Goal: Navigation & Orientation: Find specific page/section

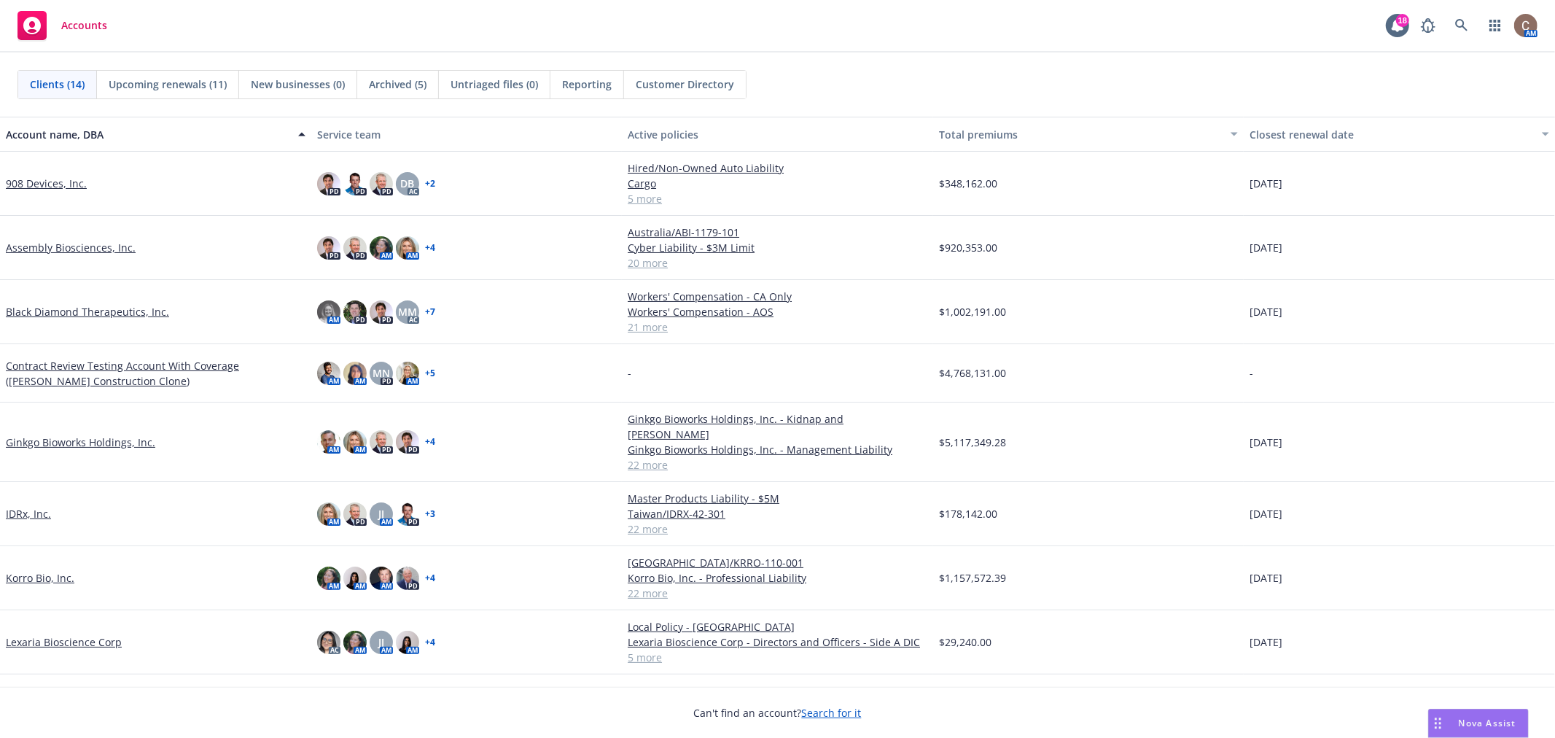
click at [89, 435] on link "Ginkgo Bioworks Holdings, Inc." at bounding box center [80, 442] width 149 height 15
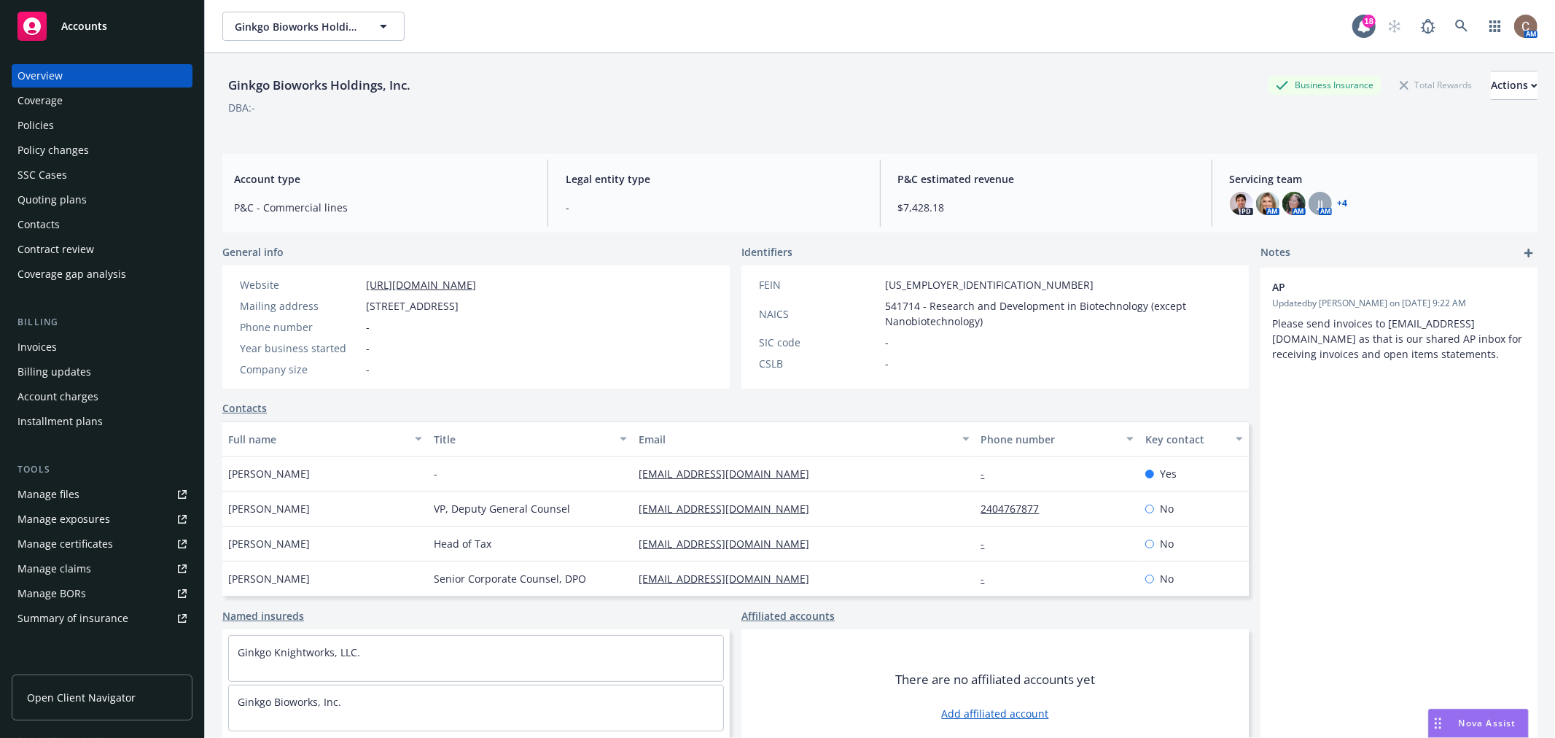
click at [32, 124] on div "Policies" at bounding box center [35, 125] width 36 height 23
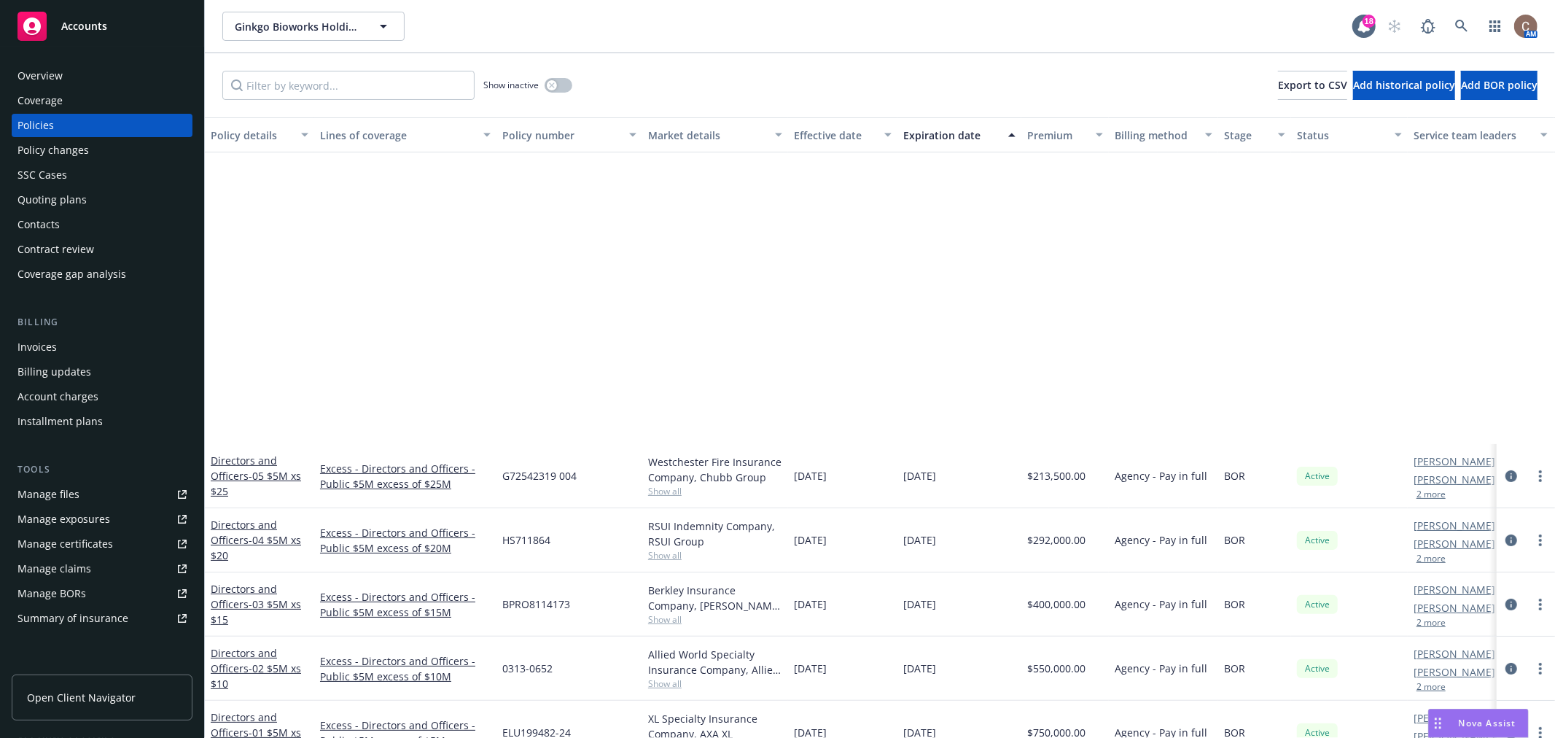
scroll to position [405, 0]
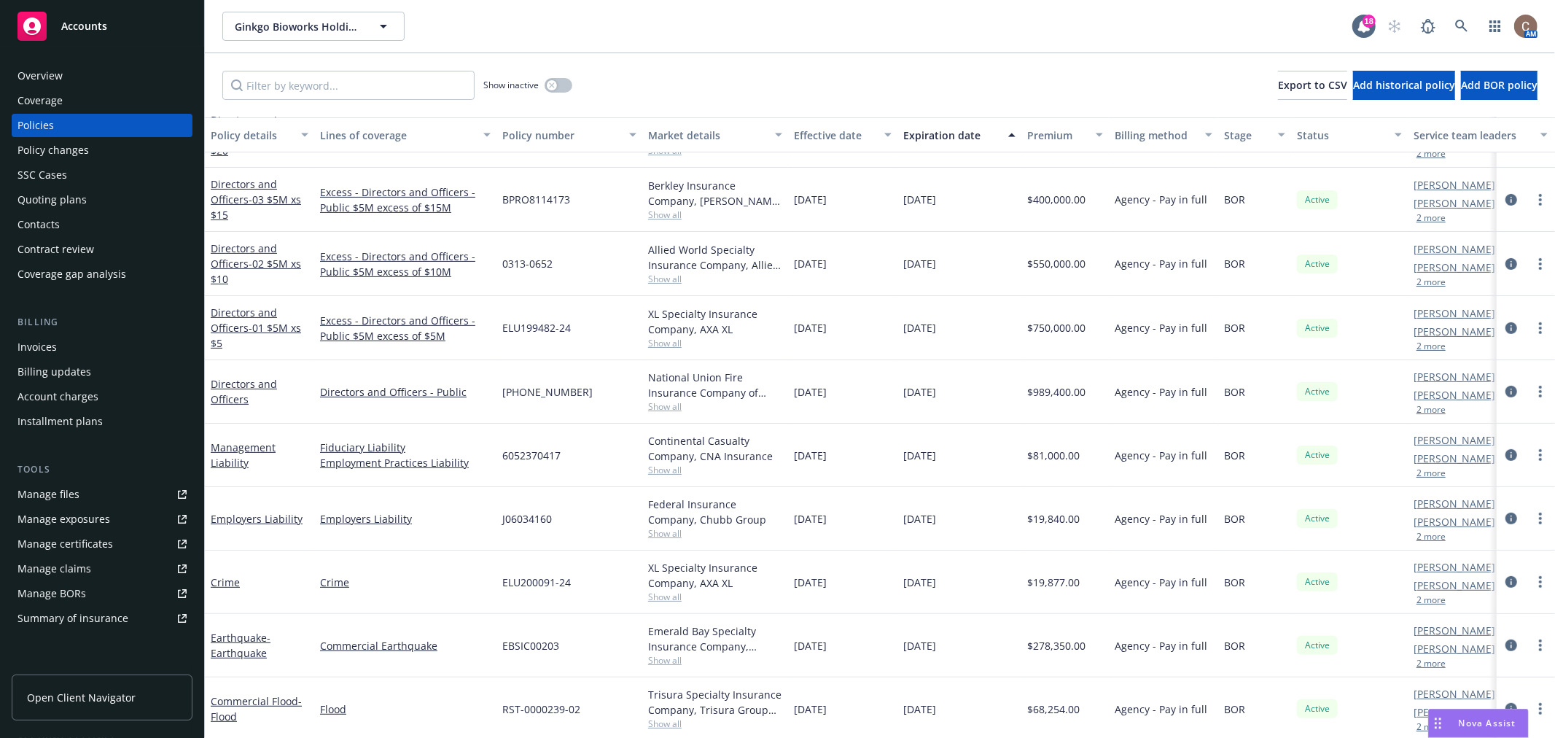
click at [804, 58] on div "Show inactive Export to CSV Add historical policy Add BOR policy" at bounding box center [880, 85] width 1350 height 64
click at [95, 75] on div "Overview" at bounding box center [101, 75] width 169 height 23
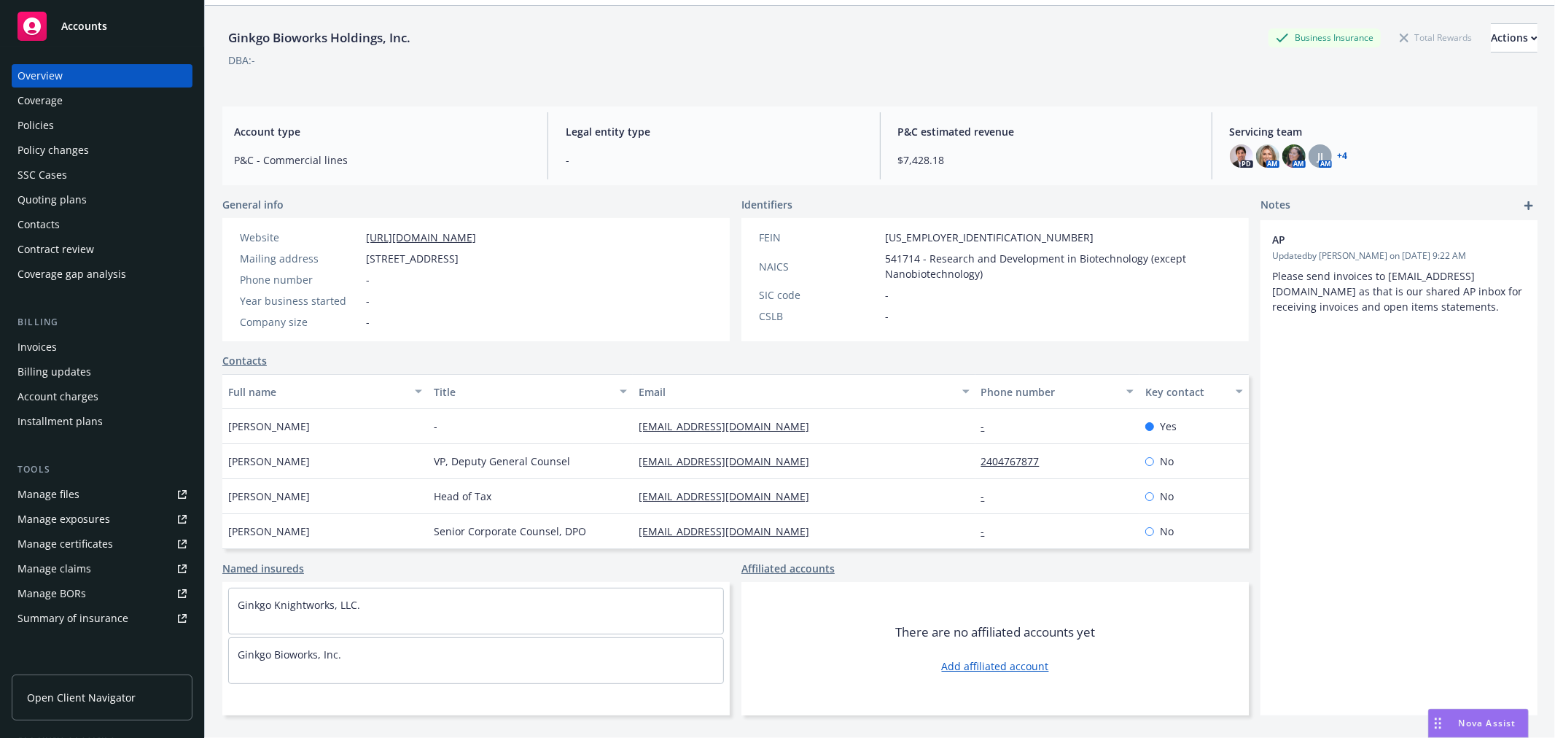
scroll to position [53, 0]
